Goal: Task Accomplishment & Management: Manage account settings

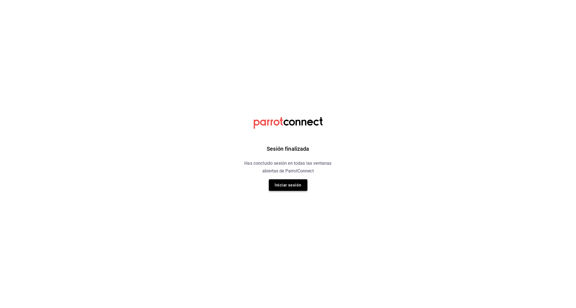
click at [299, 187] on button "Iniciar sesión" at bounding box center [288, 186] width 39 height 12
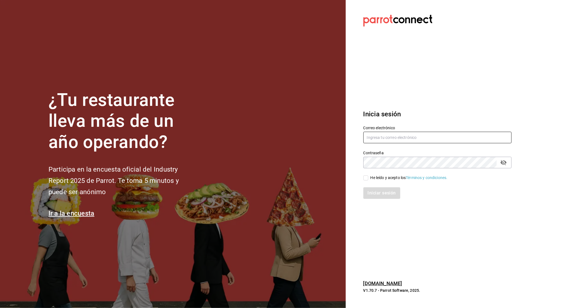
type input "multiuser@chilaquilesponcho.com"
click at [378, 132] on input "multiuser@chilaquilesponcho.com" at bounding box center [437, 138] width 148 height 12
click at [379, 176] on div "He leído y acepto los Términos y condiciones." at bounding box center [408, 178] width 77 height 6
click at [368, 176] on input "He leído y acepto los Términos y condiciones." at bounding box center [365, 178] width 5 height 5
checkbox input "true"
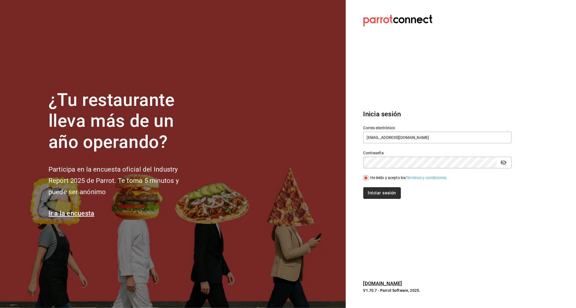
click at [378, 197] on button "Iniciar sesión" at bounding box center [381, 194] width 37 height 12
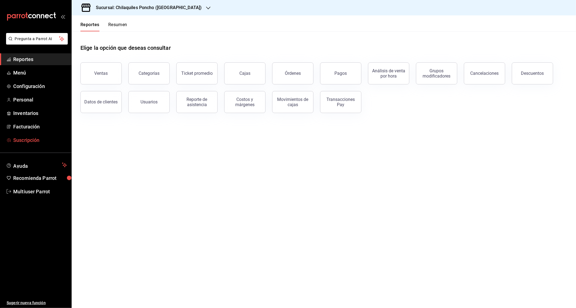
click at [39, 137] on span "Suscripción" at bounding box center [40, 140] width 54 height 7
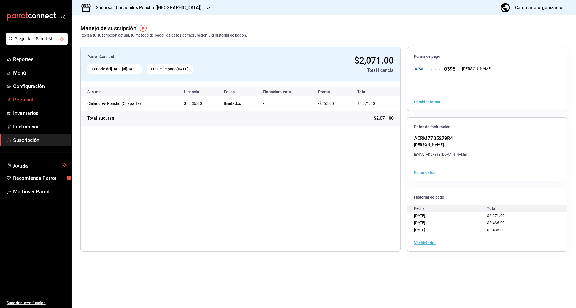
click at [29, 99] on span "Personal" at bounding box center [40, 99] width 54 height 7
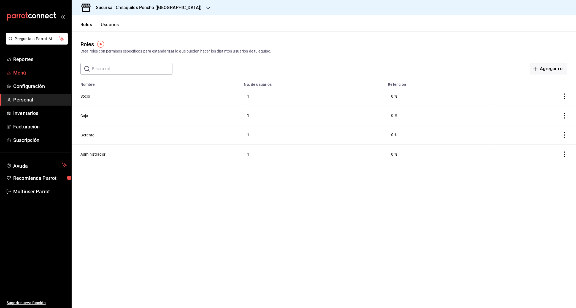
click at [16, 72] on span "Menú" at bounding box center [40, 72] width 54 height 7
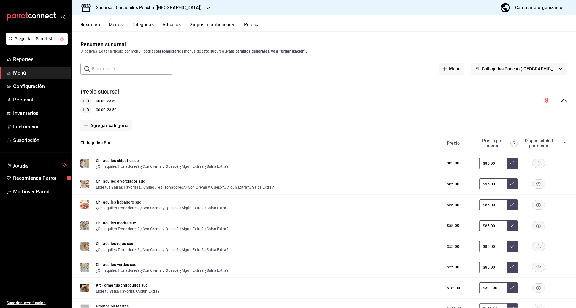
click at [116, 25] on button "Menús" at bounding box center [116, 26] width 14 height 9
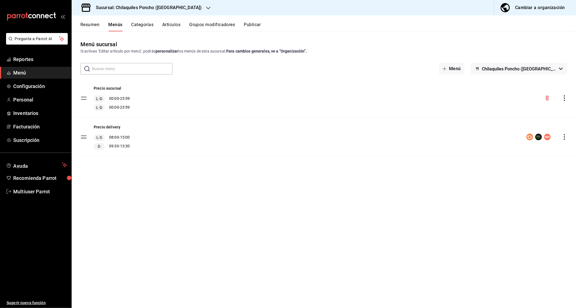
click at [94, 24] on button "Resumen" at bounding box center [89, 26] width 19 height 9
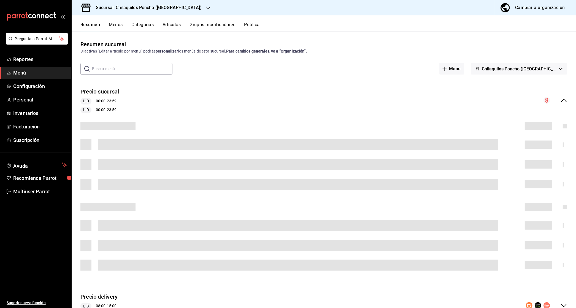
click at [559, 101] on div "collapse-menu-row" at bounding box center [555, 100] width 24 height 7
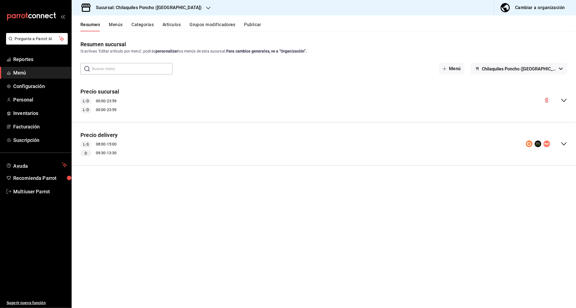
click at [563, 141] on icon "collapse-menu-row" at bounding box center [563, 144] width 7 height 7
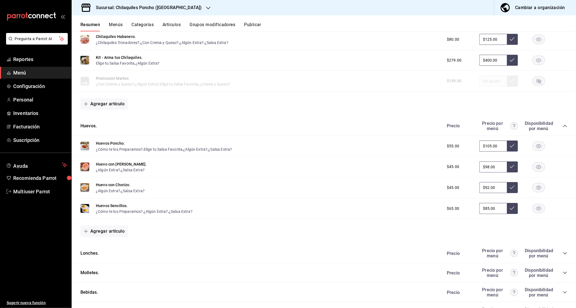
scroll to position [281, 0]
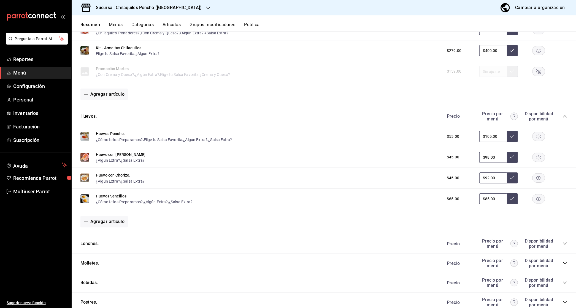
click at [567, 246] on div "Precio Precio por menú Disponibilidad por menú" at bounding box center [504, 244] width 126 height 10
click at [567, 244] on icon "collapse-category-row" at bounding box center [565, 244] width 4 height 4
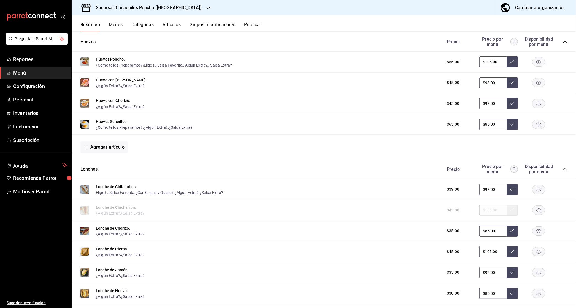
scroll to position [359, 0]
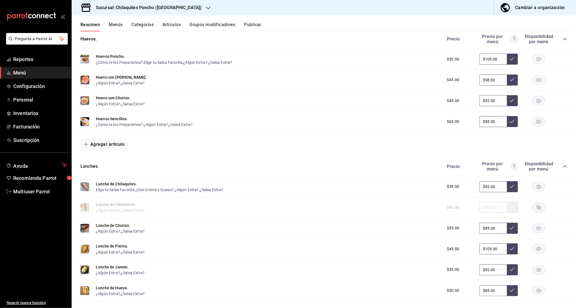
click at [541, 210] on rect "button" at bounding box center [538, 207] width 13 height 9
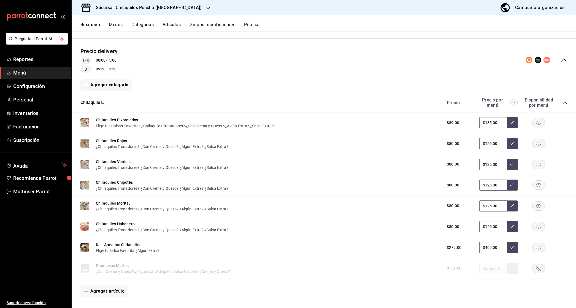
scroll to position [28, 0]
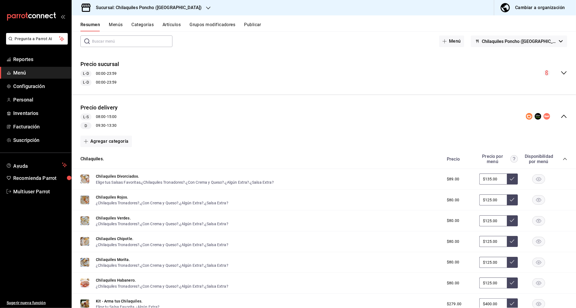
click at [565, 70] on icon "collapse-menu-row" at bounding box center [563, 73] width 7 height 7
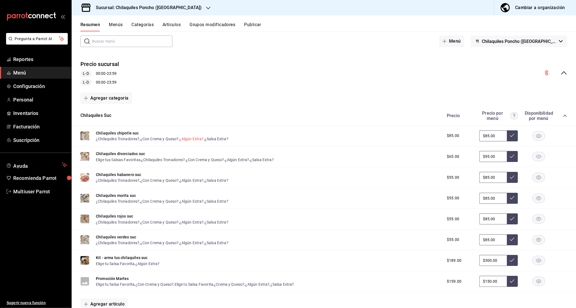
click at [200, 137] on button "¿Algún Extra?" at bounding box center [192, 139] width 24 height 6
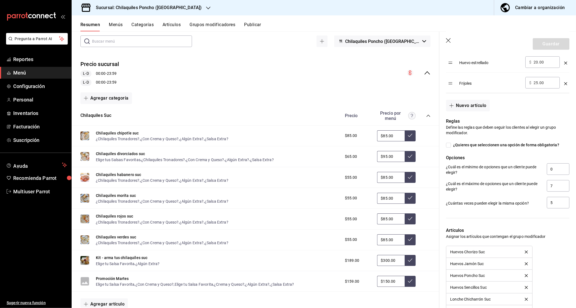
scroll to position [403, 0]
click at [448, 40] on icon "button" at bounding box center [448, 40] width 5 height 5
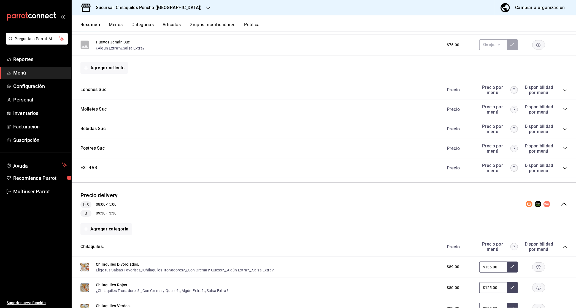
scroll to position [522, 0]
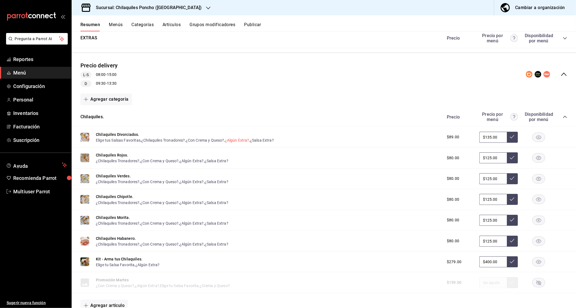
click at [241, 138] on button "¿Algún Extra?" at bounding box center [237, 141] width 24 height 6
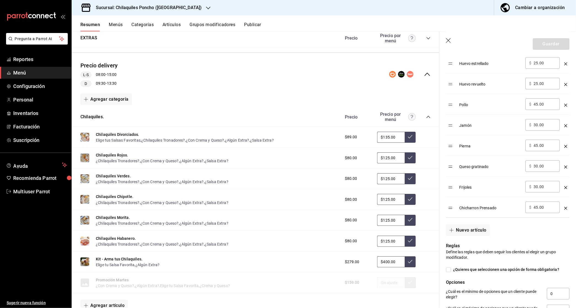
scroll to position [4, 0]
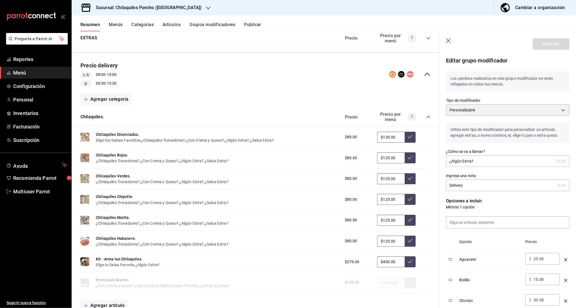
click at [450, 43] on icon "button" at bounding box center [449, 41] width 6 height 6
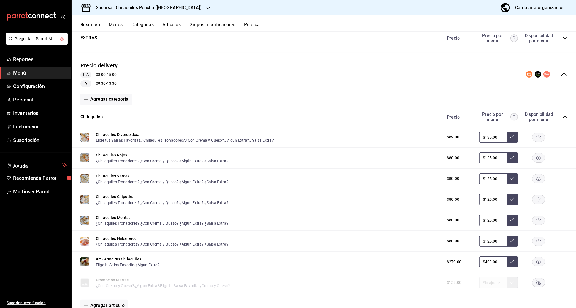
click at [253, 26] on button "Publicar" at bounding box center [252, 26] width 17 height 9
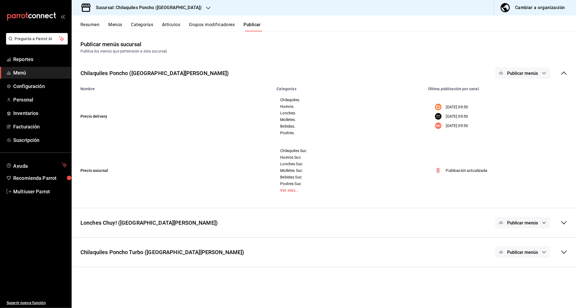
click at [540, 74] on button "Publicar menús" at bounding box center [522, 73] width 55 height 12
click at [523, 90] on span "DiDi Food" at bounding box center [530, 91] width 26 height 6
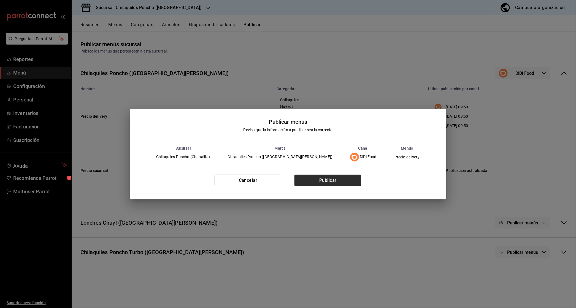
click at [349, 178] on button "Publicar" at bounding box center [327, 181] width 67 height 12
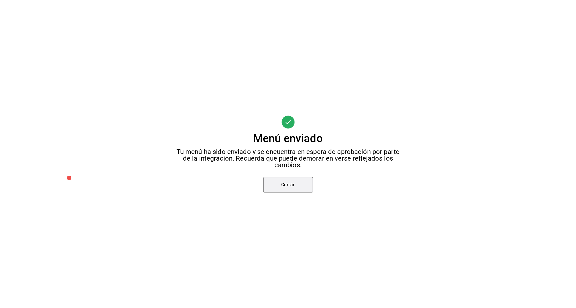
drag, startPoint x: 310, startPoint y: 188, endPoint x: 316, endPoint y: 188, distance: 6.3
click at [310, 188] on button "Cerrar" at bounding box center [288, 184] width 50 height 15
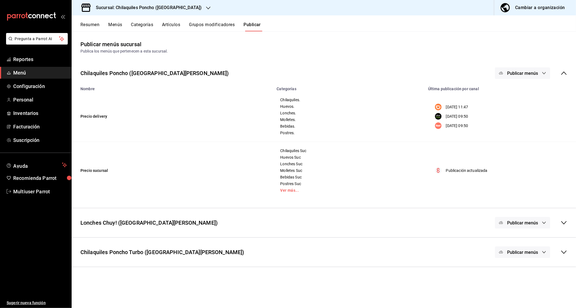
click at [527, 74] on span "Publicar menús" at bounding box center [522, 73] width 31 height 5
click at [520, 107] on span "Uber Eats" at bounding box center [530, 107] width 26 height 6
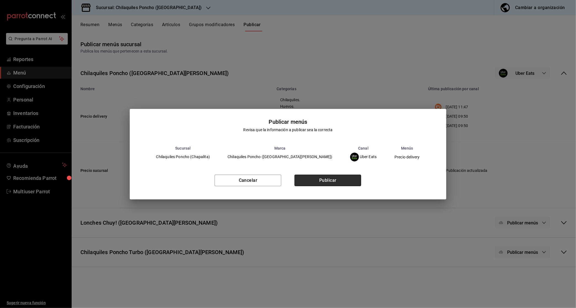
click at [338, 184] on button "Publicar" at bounding box center [327, 181] width 67 height 12
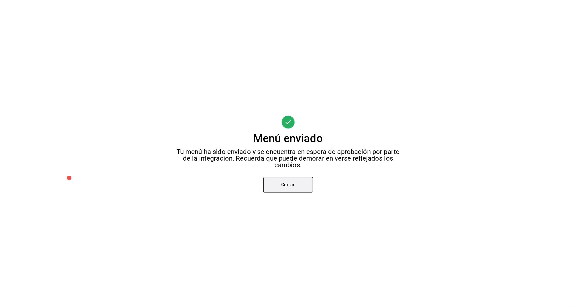
click at [291, 188] on button "Cerrar" at bounding box center [288, 184] width 50 height 15
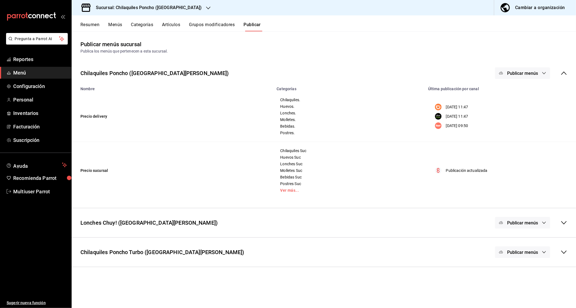
click at [517, 72] on span "Publicar menús" at bounding box center [522, 73] width 31 height 5
click at [517, 122] on div at bounding box center [509, 122] width 15 height 9
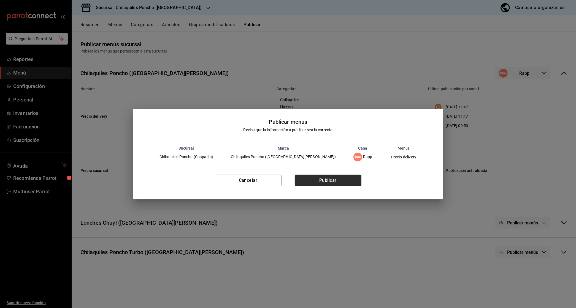
click at [319, 178] on button "Publicar" at bounding box center [328, 181] width 67 height 12
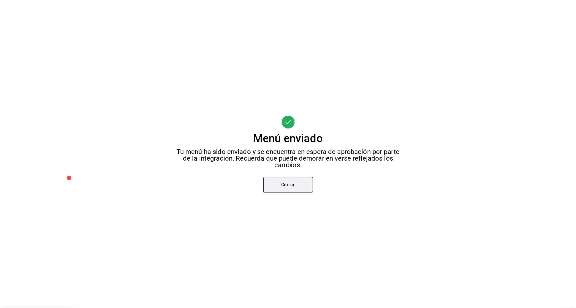
click at [275, 183] on button "Cerrar" at bounding box center [288, 184] width 50 height 15
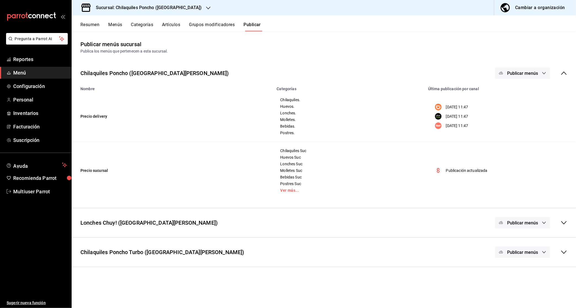
click at [92, 25] on button "Resumen" at bounding box center [89, 26] width 19 height 9
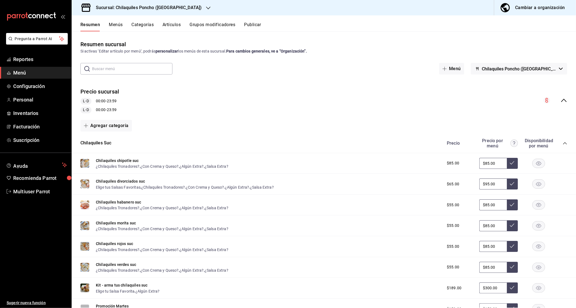
click at [565, 94] on div "Precio sucursal L-D 00:00 - 23:59 L-D 00:00 - 23:59" at bounding box center [324, 100] width 504 height 34
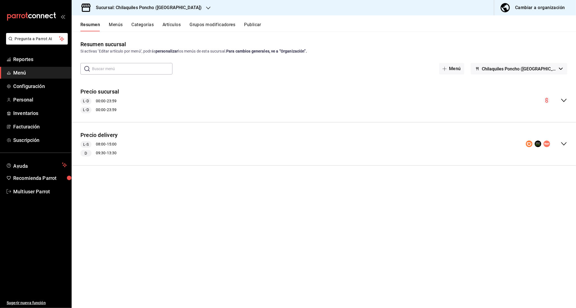
click at [562, 140] on div "Precio delivery L-S 08:00 - 15:00 D 09:30 - 13:30" at bounding box center [324, 144] width 504 height 34
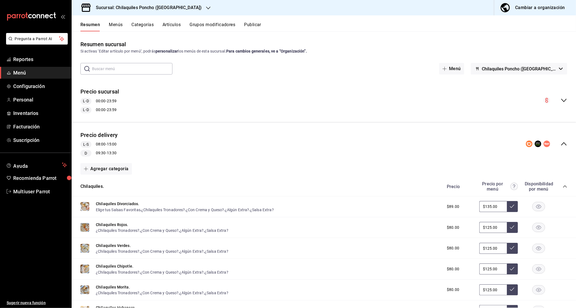
scroll to position [300, 0]
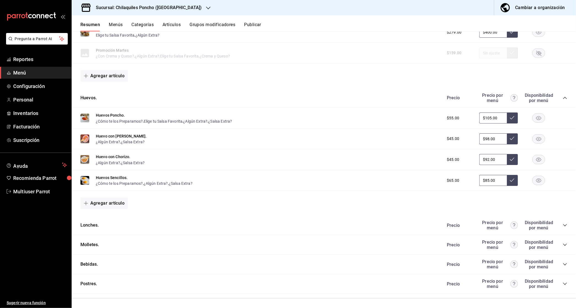
click at [566, 225] on icon "collapse-category-row" at bounding box center [565, 225] width 4 height 4
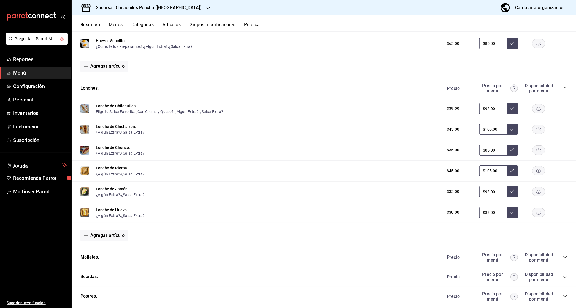
scroll to position [438, 0]
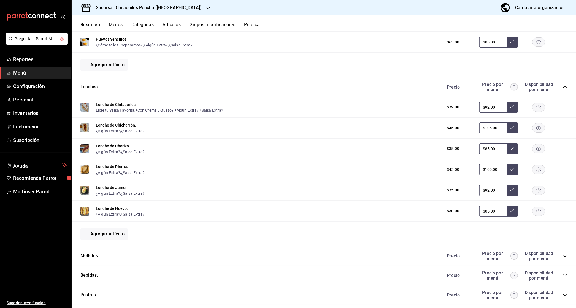
click at [521, 6] on div "Cambiar a organización" at bounding box center [540, 8] width 50 height 8
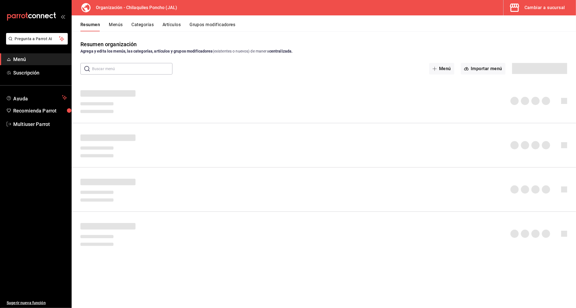
click at [523, 18] on div "Resumen Menús Categorías Artículos Grupos modificadores" at bounding box center [324, 23] width 504 height 16
click at [524, 17] on div "Resumen Menús Categorías Artículos Grupos modificadores" at bounding box center [324, 23] width 504 height 16
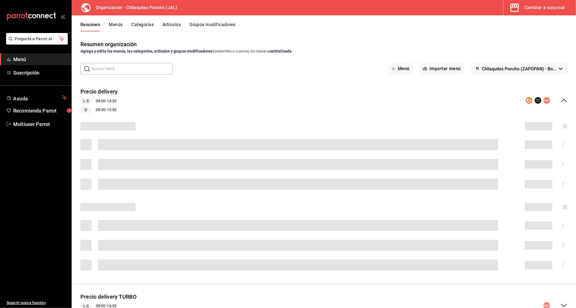
click at [527, 10] on div "Cambiar a sucursal" at bounding box center [544, 8] width 40 height 8
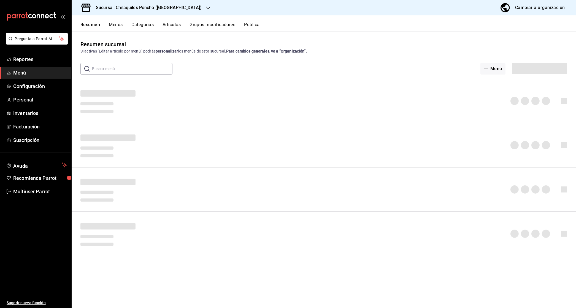
click at [140, 9] on h3 "Sucursal: Chilaquiles Poncho (Chapalita)" at bounding box center [146, 7] width 110 height 7
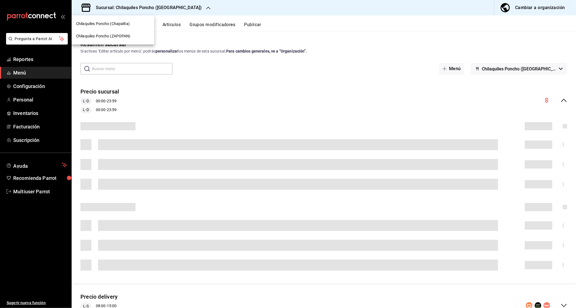
click at [105, 35] on span "Chilaquiles Poncho (ZAPOPAN)" at bounding box center [103, 36] width 55 height 6
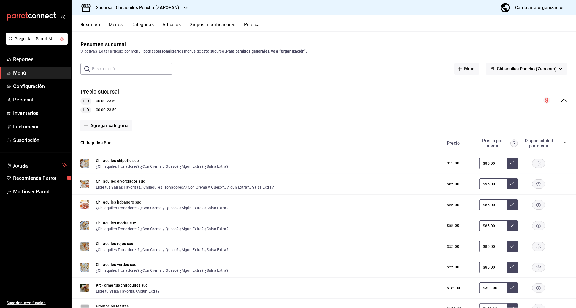
click at [189, 169] on div "Chilaquiles chipotle suc ¿Chilaquiles Tronadores? , ¿Con Crema y Queso? , ¿Algú…" at bounding box center [324, 163] width 504 height 21
click at [189, 162] on div "Chilaquiles chipotle suc ¿Chilaquiles Tronadores? , ¿Con Crema y Queso? , ¿Algú…" at bounding box center [162, 164] width 132 height 12
click at [188, 165] on button "¿Algún Extra?" at bounding box center [192, 167] width 24 height 6
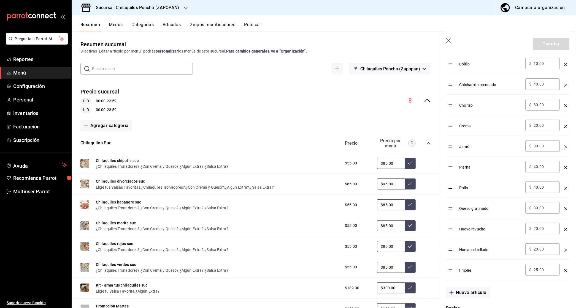
scroll to position [207, 0]
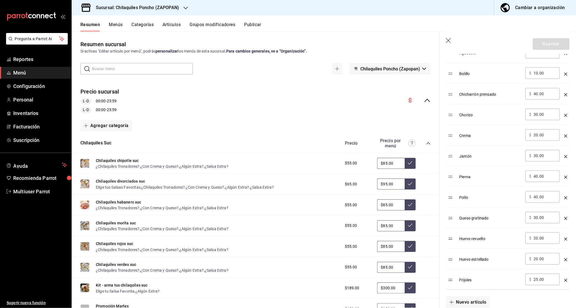
click at [449, 39] on icon "button" at bounding box center [449, 41] width 6 height 6
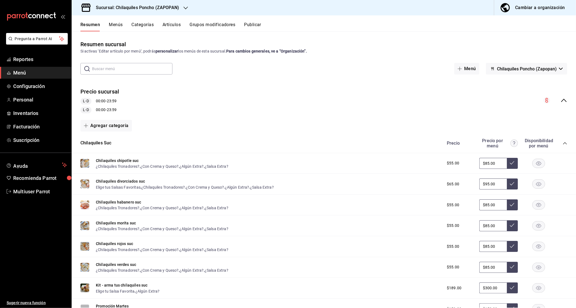
click at [567, 102] on div "Precio sucursal L-D 00:00 - 23:59 L-D 00:00 - 23:59" at bounding box center [324, 100] width 504 height 34
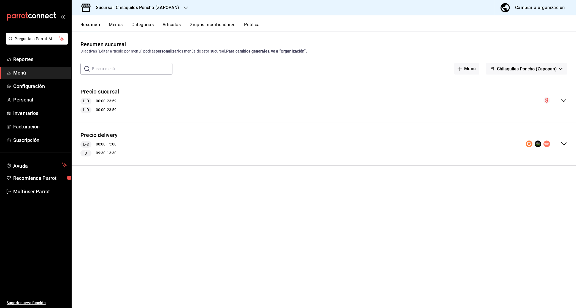
click at [563, 147] on div "Precio delivery L-S 08:00 - 15:00 D 09:30 - 13:30" at bounding box center [324, 144] width 504 height 34
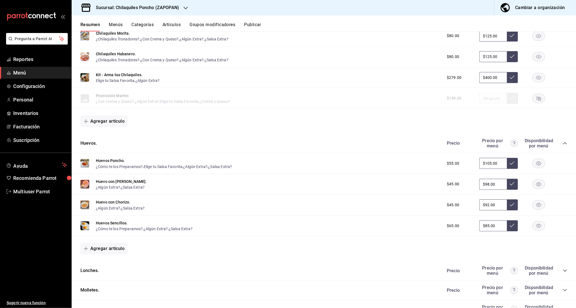
scroll to position [300, 0]
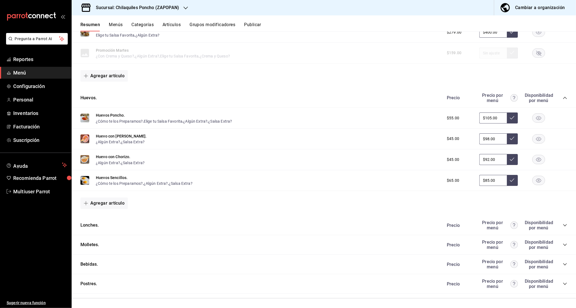
click at [565, 226] on div "Precio Precio por menú Disponibilidad por menú" at bounding box center [504, 225] width 126 height 10
click at [565, 223] on icon "collapse-category-row" at bounding box center [565, 225] width 4 height 4
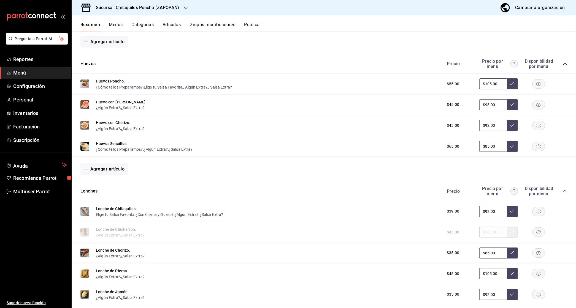
scroll to position [372, 0]
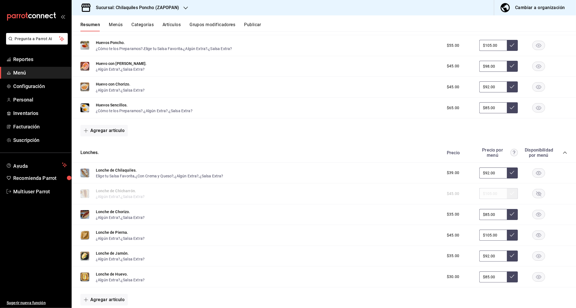
click at [539, 192] on rect "button" at bounding box center [538, 193] width 13 height 9
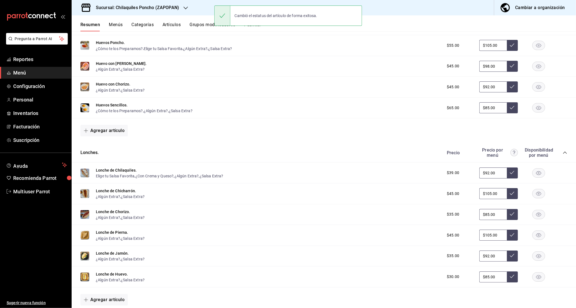
scroll to position [0, 0]
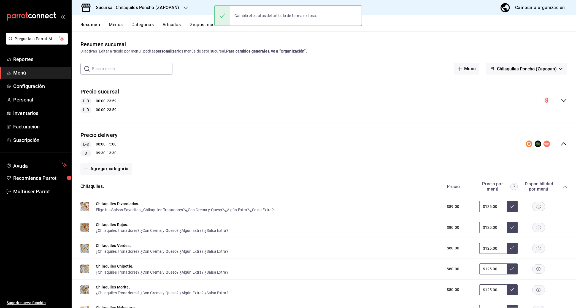
click at [212, 20] on div "Resumen Menús Categorías Artículos Grupos modificadores Publicar" at bounding box center [324, 23] width 504 height 16
click at [198, 22] on button "Grupos modificadores" at bounding box center [212, 26] width 46 height 9
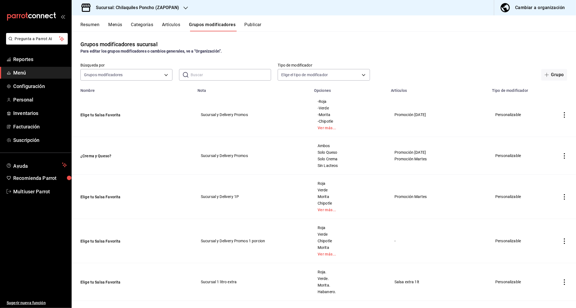
click at [251, 26] on button "Publicar" at bounding box center [252, 26] width 17 height 9
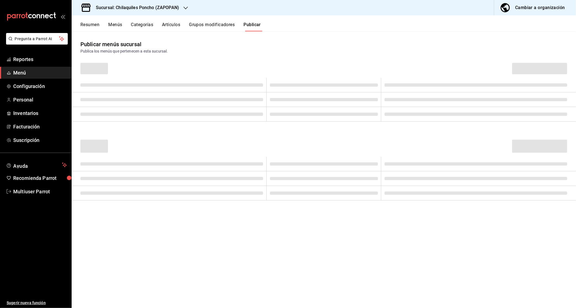
click at [534, 62] on header at bounding box center [324, 68] width 504 height 19
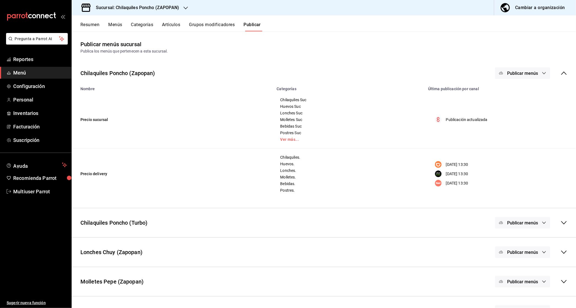
click at [534, 67] on button "Publicar menús" at bounding box center [522, 73] width 55 height 12
click at [527, 107] on span "DiDi Food" at bounding box center [530, 107] width 26 height 6
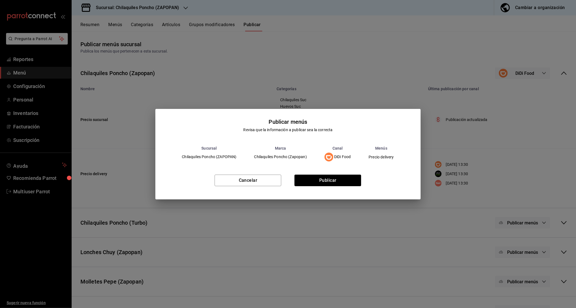
click at [346, 186] on div "Cancelar Publicar" at bounding box center [287, 183] width 265 height 34
click at [347, 180] on button "Publicar" at bounding box center [327, 181] width 67 height 12
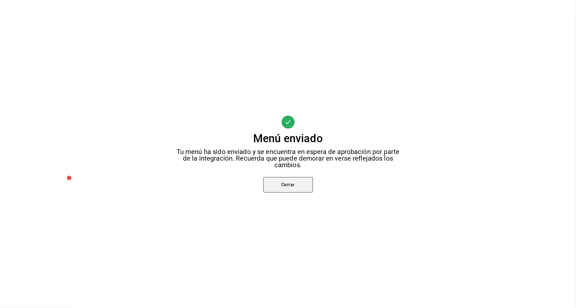
click at [279, 182] on button "Cerrar" at bounding box center [288, 184] width 50 height 15
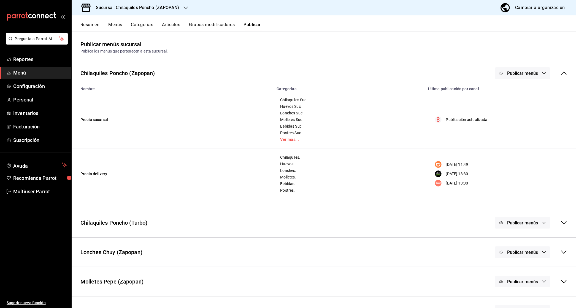
click at [523, 74] on span "Publicar menús" at bounding box center [522, 73] width 31 height 5
click at [513, 120] on div at bounding box center [509, 122] width 15 height 9
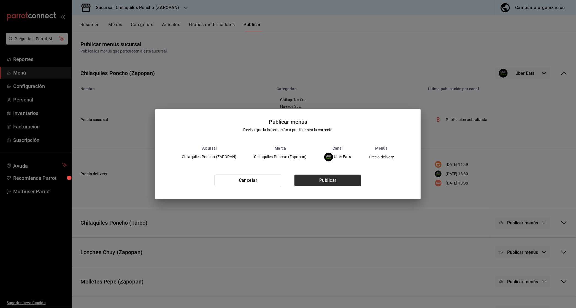
click at [327, 184] on button "Publicar" at bounding box center [327, 181] width 67 height 12
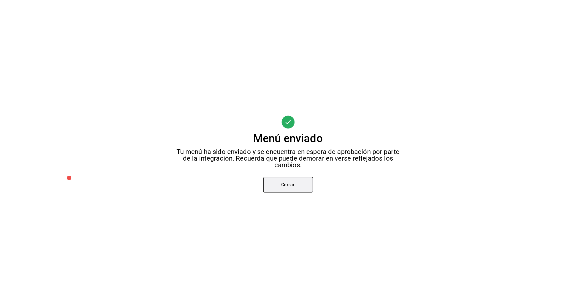
click at [295, 189] on button "Cerrar" at bounding box center [288, 184] width 50 height 15
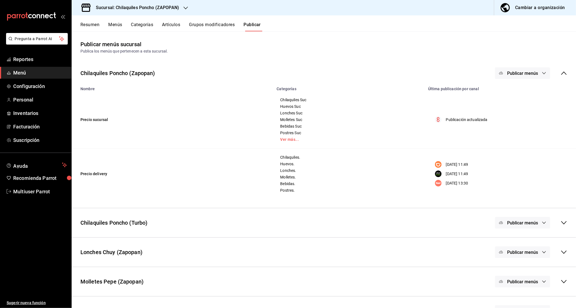
click at [526, 75] on span "Publicar menús" at bounding box center [522, 73] width 31 height 5
click at [514, 123] on div at bounding box center [509, 122] width 15 height 9
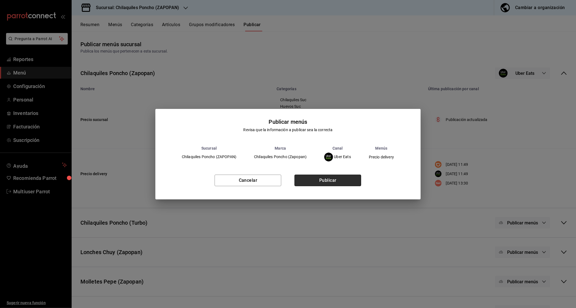
click at [317, 180] on button "Publicar" at bounding box center [327, 181] width 67 height 12
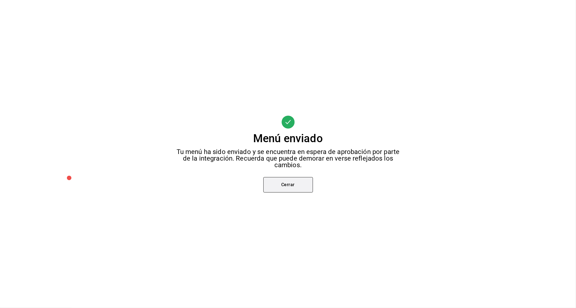
click at [308, 187] on button "Cerrar" at bounding box center [288, 184] width 50 height 15
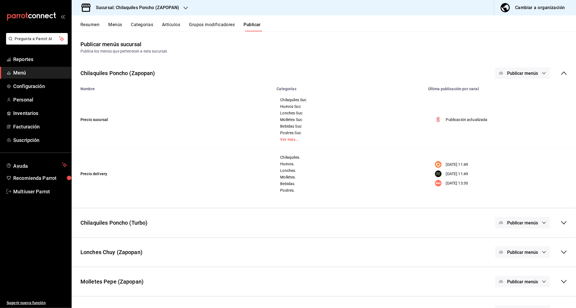
click at [522, 72] on span "Publicar menús" at bounding box center [522, 73] width 31 height 5
click at [515, 143] on li "Rappi" at bounding box center [522, 137] width 51 height 15
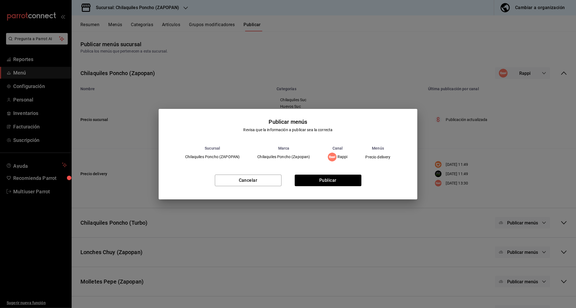
click at [314, 194] on div "Cancelar Publicar" at bounding box center [288, 183] width 259 height 34
click at [314, 179] on button "Publicar" at bounding box center [328, 181] width 67 height 12
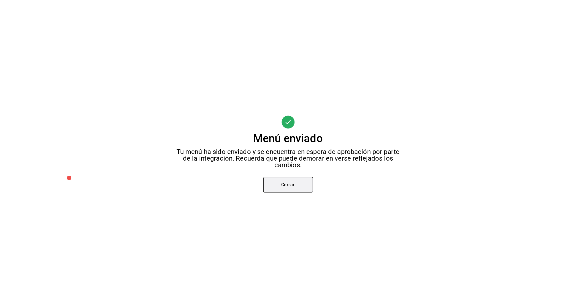
click at [301, 187] on button "Cerrar" at bounding box center [288, 184] width 50 height 15
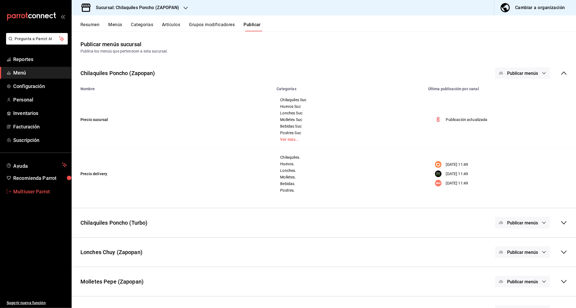
click at [13, 194] on span "Multiuser Parrot" at bounding box center [40, 191] width 54 height 7
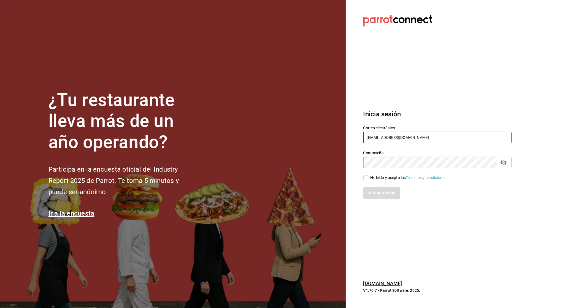
click at [395, 134] on input "multiuser@chilaquilesponcho.com" at bounding box center [437, 138] width 148 height 12
paste input "epiccafe@corporativo.com Parr0tConnec7"
click at [416, 135] on input "epiccafe@corporativo.com Parr0tConnec7" at bounding box center [437, 138] width 148 height 12
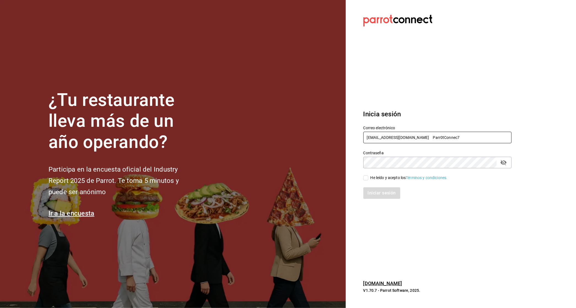
click at [416, 135] on input "epiccafe@corporativo.com Parr0tConnec7" at bounding box center [437, 138] width 148 height 12
type input "epiccafe@corporativo.com"
click at [378, 176] on div "He leído y acepto los Términos y condiciones." at bounding box center [408, 178] width 77 height 6
click at [368, 176] on input "He leído y acepto los Términos y condiciones." at bounding box center [365, 178] width 5 height 5
checkbox input "true"
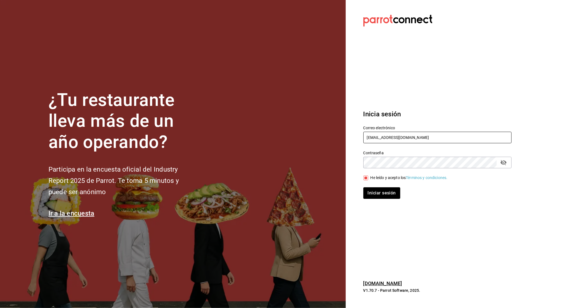
click at [384, 140] on input "epiccafe@corporativo.com" at bounding box center [437, 138] width 148 height 12
type input "multiuser@humanitree.com"
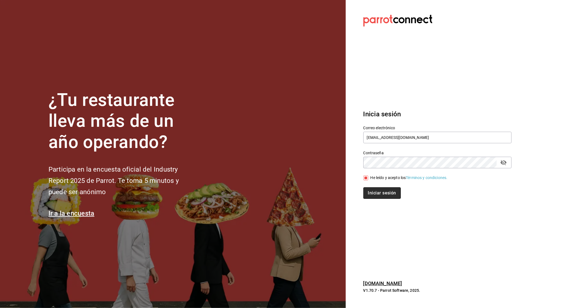
click at [375, 193] on button "Iniciar sesión" at bounding box center [381, 194] width 37 height 12
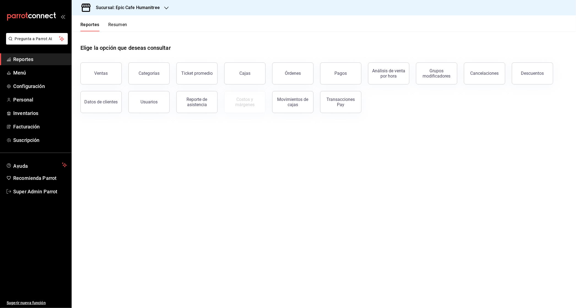
click at [154, 4] on div "Sucursal: Epic Cafe Humanitree" at bounding box center [123, 7] width 95 height 15
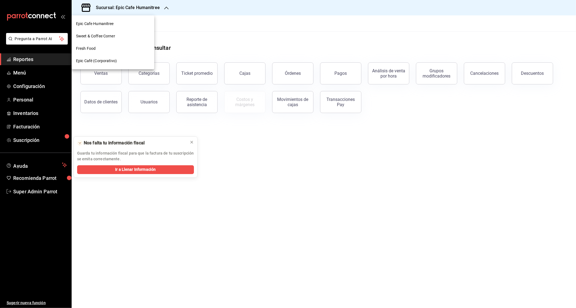
click at [101, 59] on span "Epic Café (Corporativo)" at bounding box center [96, 61] width 41 height 6
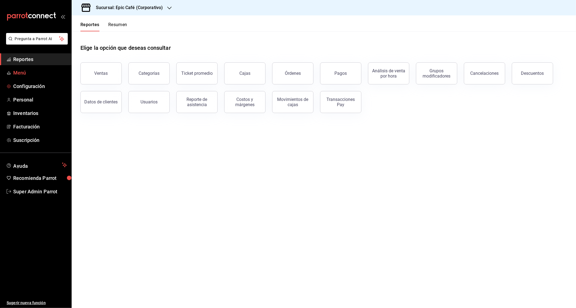
click at [43, 72] on span "Menú" at bounding box center [40, 72] width 54 height 7
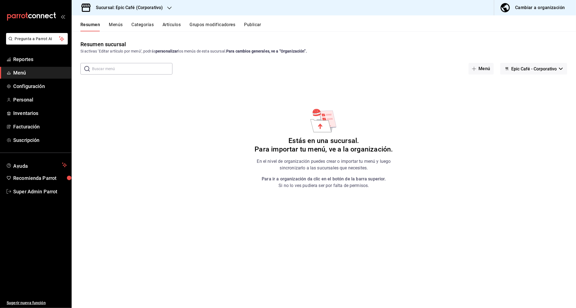
click at [549, 67] on span "Epic Café - Corporativo" at bounding box center [533, 68] width 45 height 5
click at [549, 67] on div at bounding box center [288, 154] width 576 height 308
click at [13, 189] on link "Super Admin Parrot" at bounding box center [35, 192] width 71 height 12
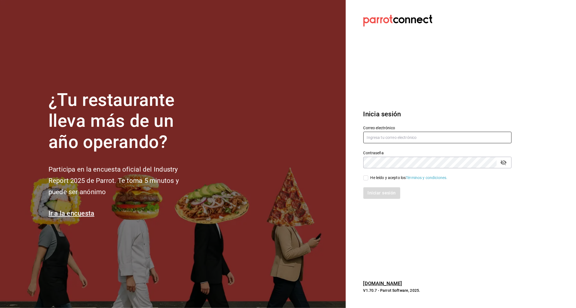
type input "multiuser@humanitree.com"
click at [389, 178] on div "He leído y acepto los Términos y condiciones." at bounding box center [408, 178] width 77 height 6
click at [368, 178] on input "He leído y acepto los Términos y condiciones." at bounding box center [365, 178] width 5 height 5
checkbox input "true"
click at [385, 194] on button "Iniciar sesión" at bounding box center [381, 194] width 37 height 12
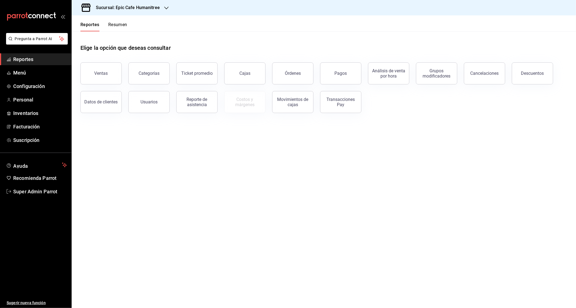
click at [150, 11] on h3 "Sucursal: Epic Cafe Humanitree" at bounding box center [125, 7] width 68 height 7
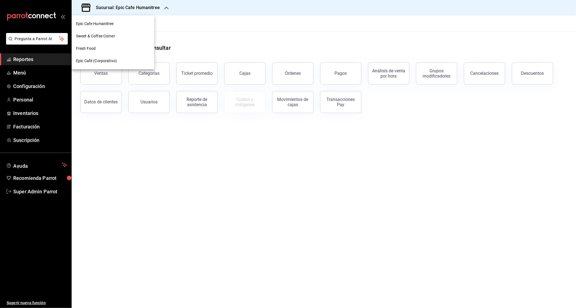
click at [97, 37] on span "Sweet & Coffee Corner" at bounding box center [95, 36] width 39 height 6
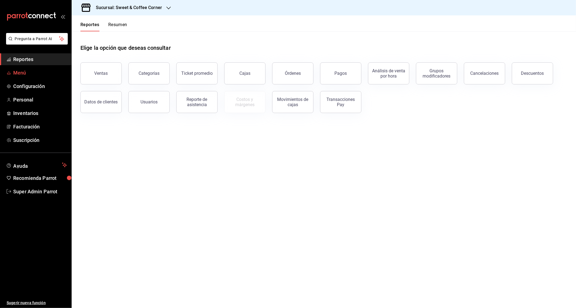
click at [16, 77] on link "Menú" at bounding box center [35, 73] width 71 height 12
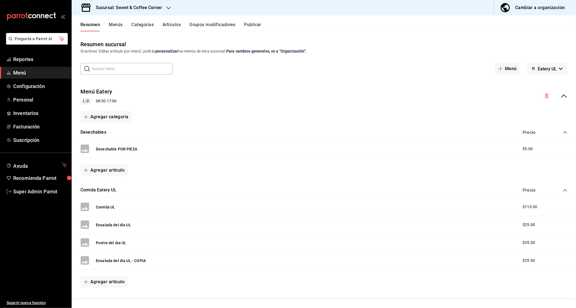
click at [566, 96] on icon "collapse-menu-row" at bounding box center [563, 96] width 7 height 7
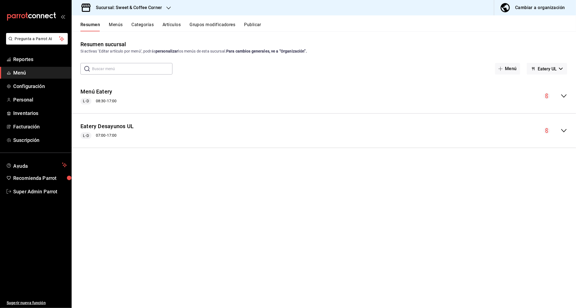
click at [560, 69] on icon "button" at bounding box center [561, 69] width 4 height 2
click at [541, 98] on li "Epic Café UL" at bounding box center [547, 96] width 34 height 13
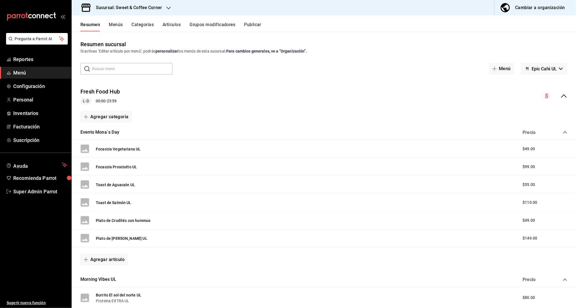
click at [564, 101] on div "Fresh Food Hub L-D 00:00 - 23:59" at bounding box center [324, 96] width 504 height 26
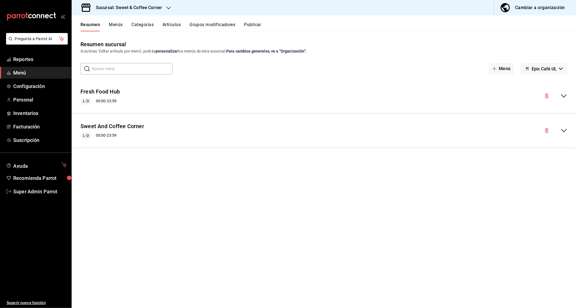
click at [565, 132] on icon "collapse-menu-row" at bounding box center [563, 130] width 7 height 7
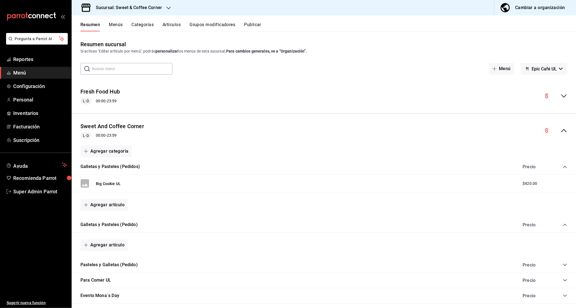
click at [565, 132] on icon "collapse-menu-row" at bounding box center [563, 130] width 7 height 7
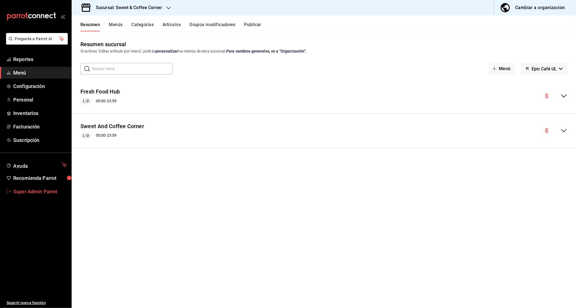
click at [23, 189] on span "Super Admin Parrot" at bounding box center [40, 191] width 54 height 7
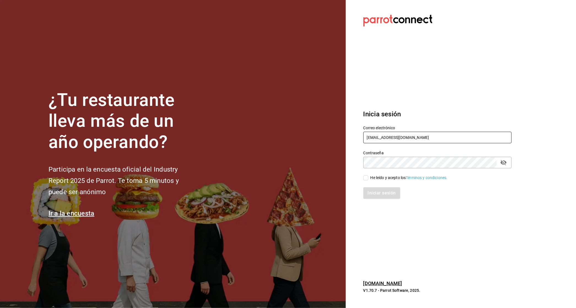
click at [422, 137] on input "multiuser@humanitree.com" at bounding box center [437, 138] width 148 height 12
type input "multiuser@tinieblo.com"
click at [371, 180] on div "He leído y acepto los Términos y condiciones." at bounding box center [408, 178] width 77 height 6
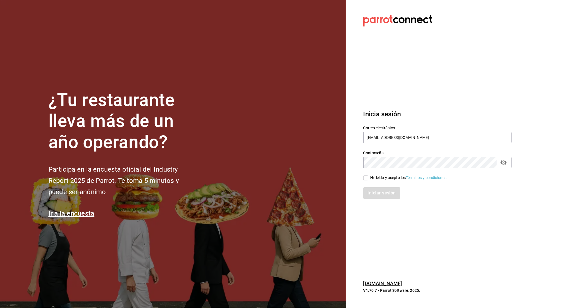
click at [368, 180] on input "He leído y acepto los Términos y condiciones." at bounding box center [365, 178] width 5 height 5
checkbox input "true"
click at [377, 204] on div "Inicia sesión Correo electrónico multiuser@tinieblo.com Contraseña Contraseña H…" at bounding box center [437, 154] width 148 height 103
click at [373, 184] on div "Iniciar sesión" at bounding box center [434, 190] width 155 height 18
click at [373, 191] on button "Iniciar sesión" at bounding box center [381, 194] width 37 height 12
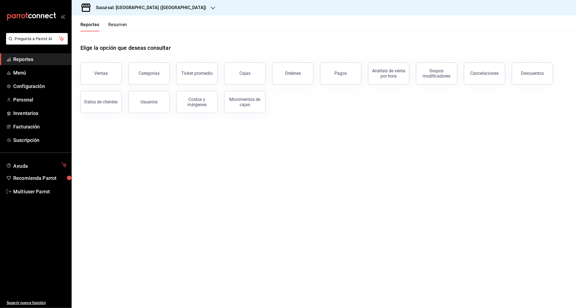
click at [147, 9] on h3 "Sucursal: [GEOGRAPHIC_DATA] ([GEOGRAPHIC_DATA])" at bounding box center [148, 7] width 115 height 7
click at [104, 33] on div "Tinieblo (Mty)" at bounding box center [113, 36] width 74 height 6
click at [24, 123] on link "Facturación" at bounding box center [35, 127] width 71 height 12
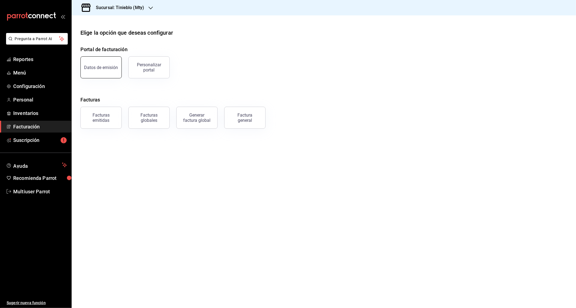
click at [115, 66] on div "Datos de emisión" at bounding box center [101, 67] width 34 height 5
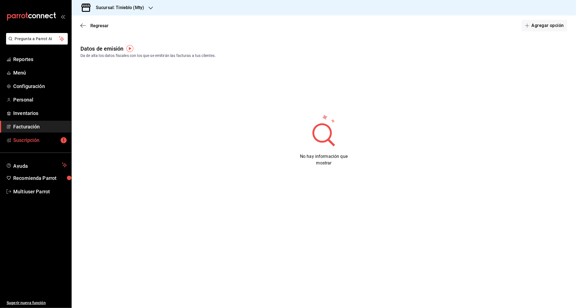
click at [18, 142] on span "Suscripción" at bounding box center [40, 140] width 54 height 7
